Goal: Navigation & Orientation: Find specific page/section

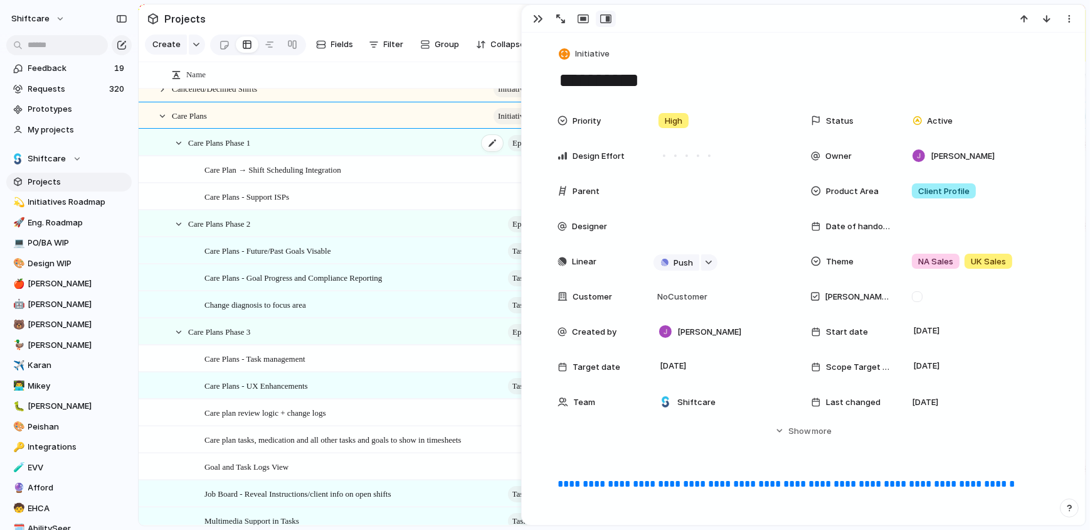
click at [225, 139] on span "Care Plans Phase 1" at bounding box center [219, 142] width 62 height 14
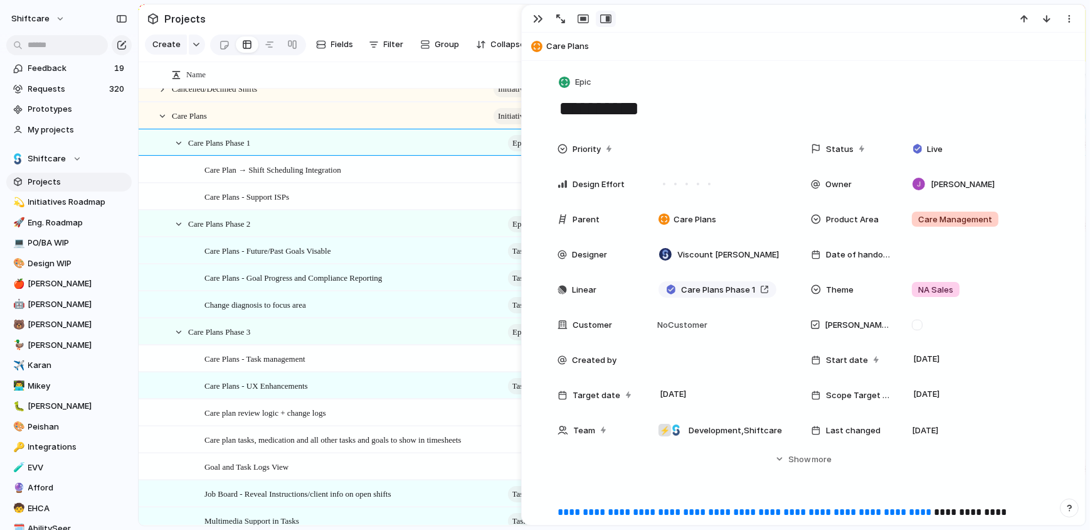
click at [577, 46] on span "Care Plans" at bounding box center [812, 46] width 533 height 13
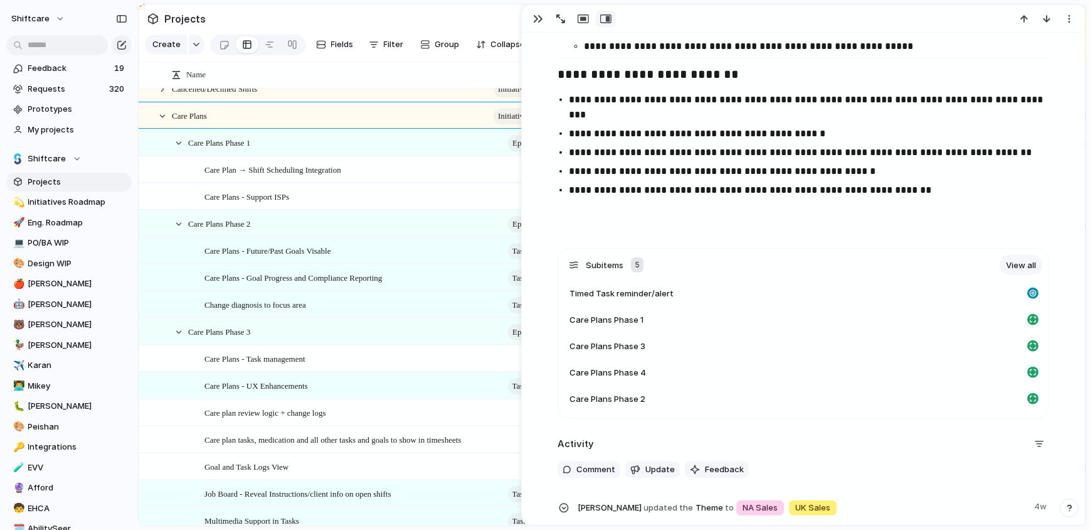
scroll to position [1330, 0]
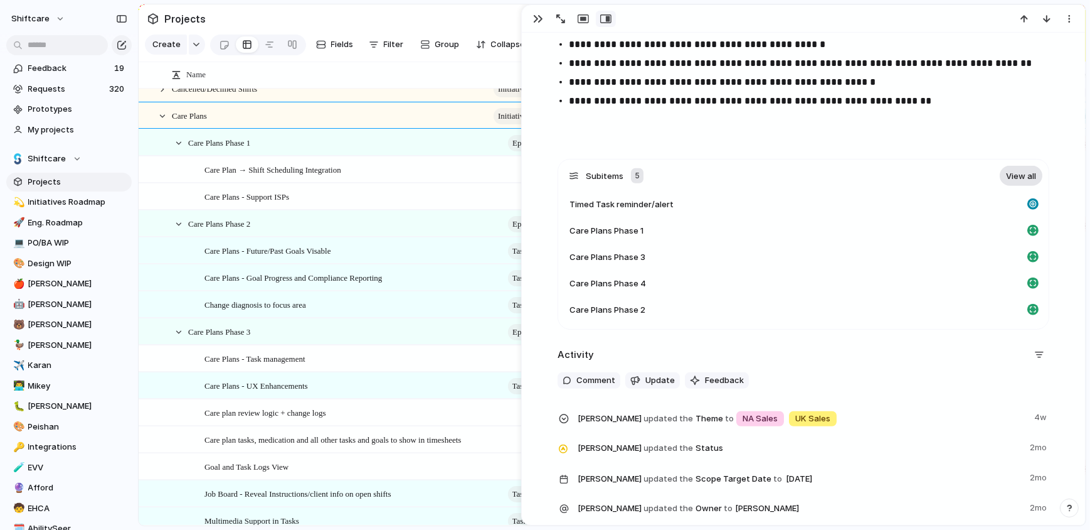
click at [1030, 176] on link "View all" at bounding box center [1021, 176] width 43 height 20
